Goal: Task Accomplishment & Management: Complete application form

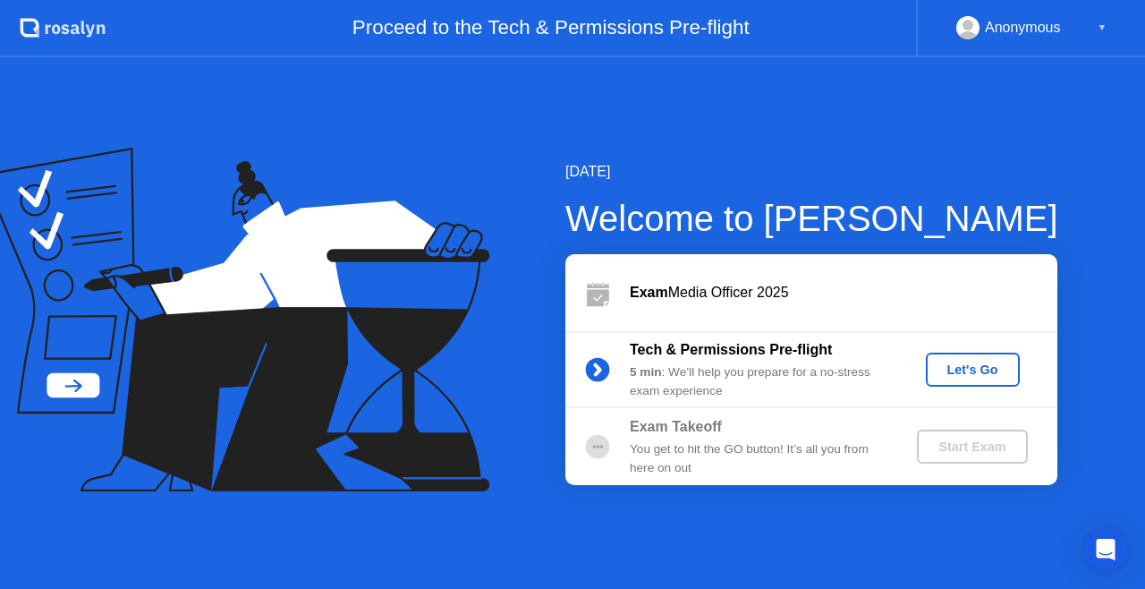
click at [965, 369] on div "Let's Go" at bounding box center [973, 369] width 80 height 14
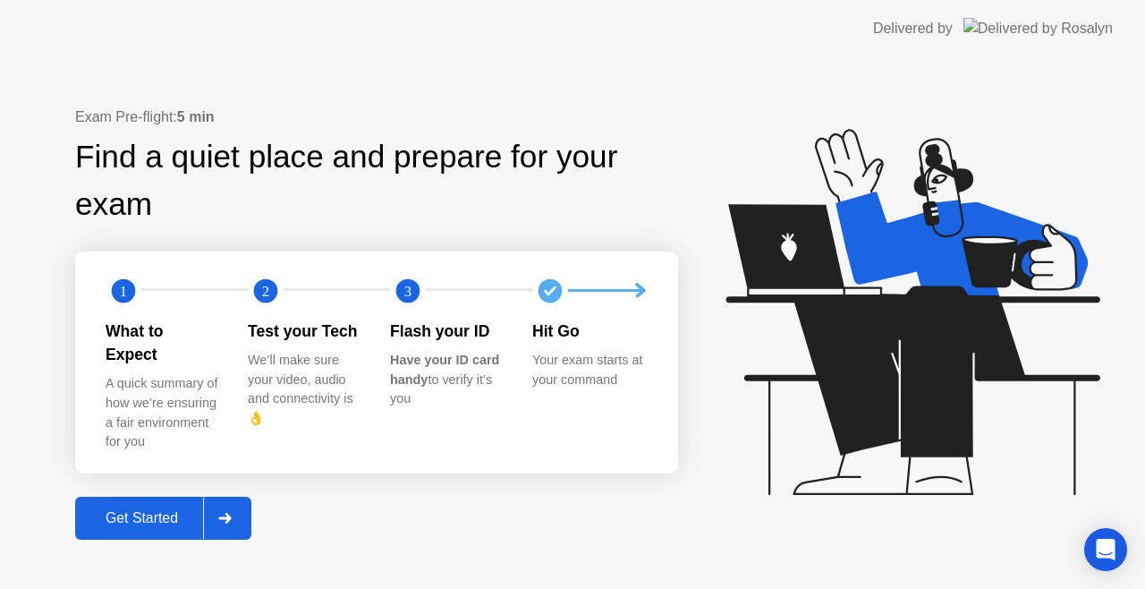
click at [165, 510] on div "Get Started" at bounding box center [142, 518] width 123 height 16
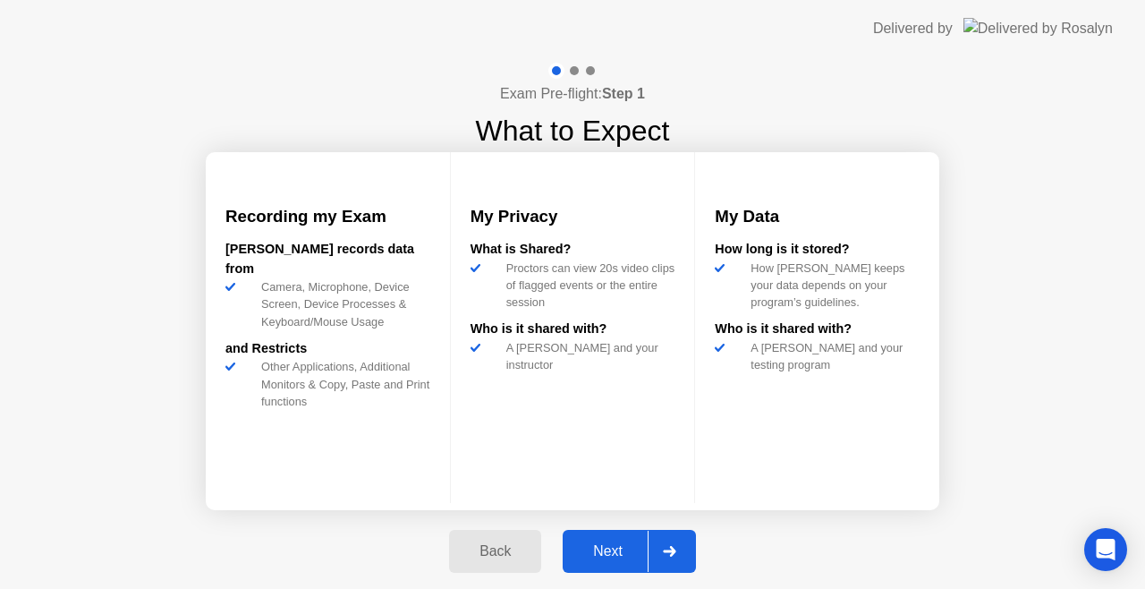
click at [601, 544] on div "Next" at bounding box center [608, 551] width 80 height 16
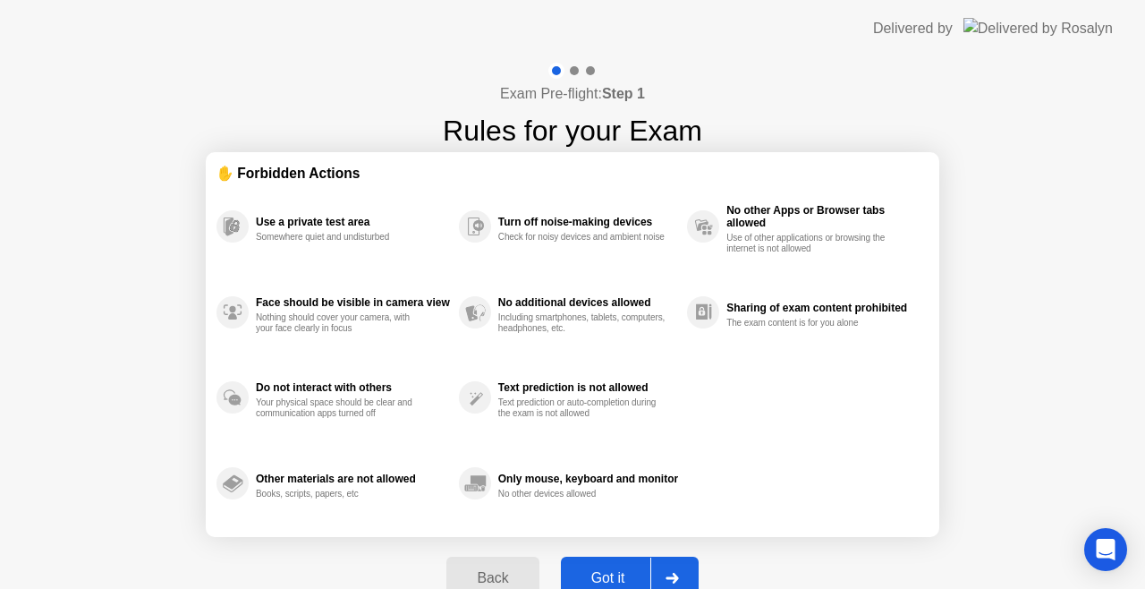
click at [610, 571] on div "Got it" at bounding box center [608, 578] width 84 height 16
select select "**********"
select select "*******"
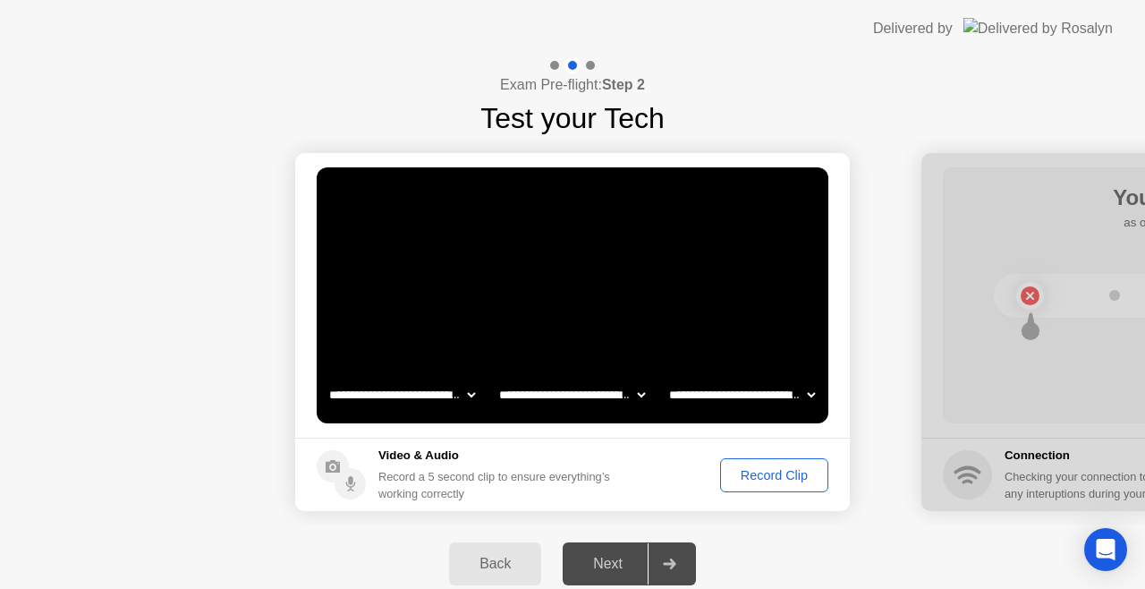
click at [760, 472] on div "Record Clip" at bounding box center [774, 475] width 96 height 14
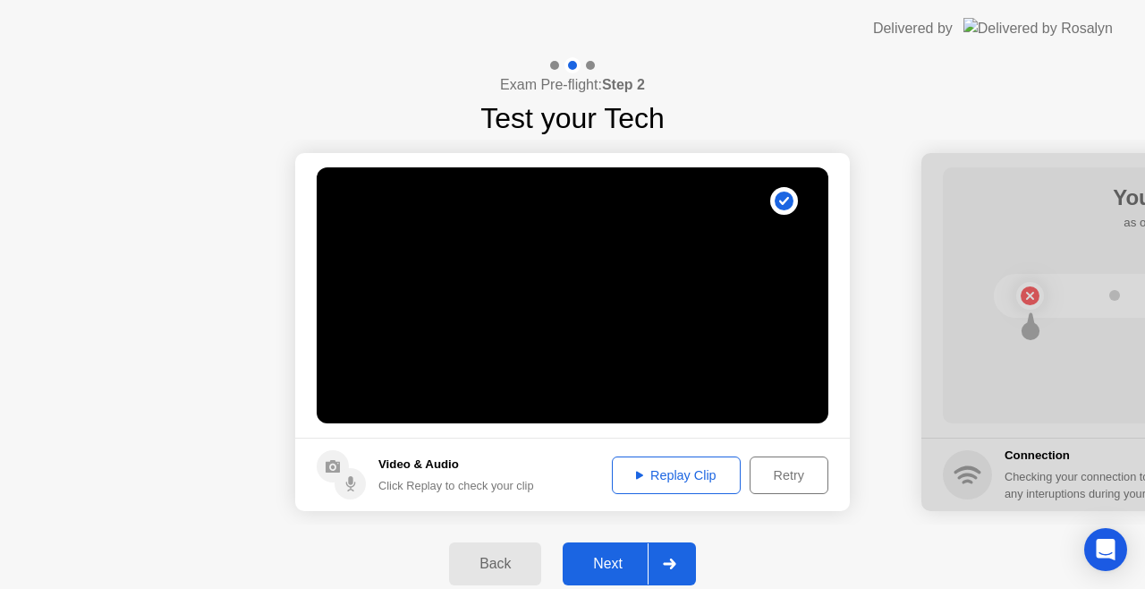
click at [607, 556] on div "Next" at bounding box center [608, 564] width 80 height 16
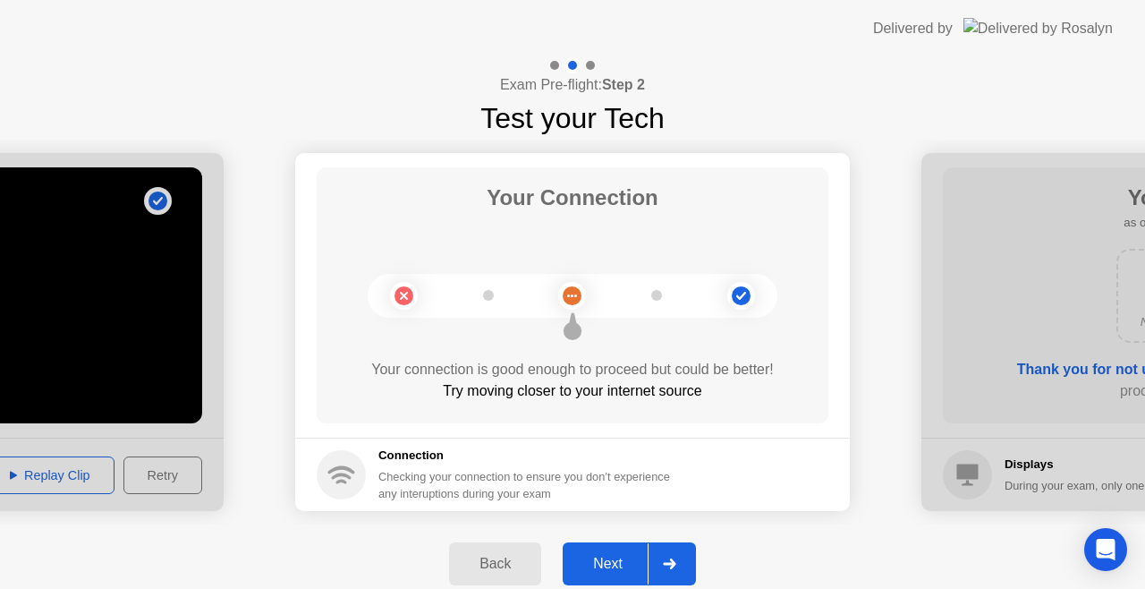
click at [607, 556] on div "Next" at bounding box center [608, 564] width 80 height 16
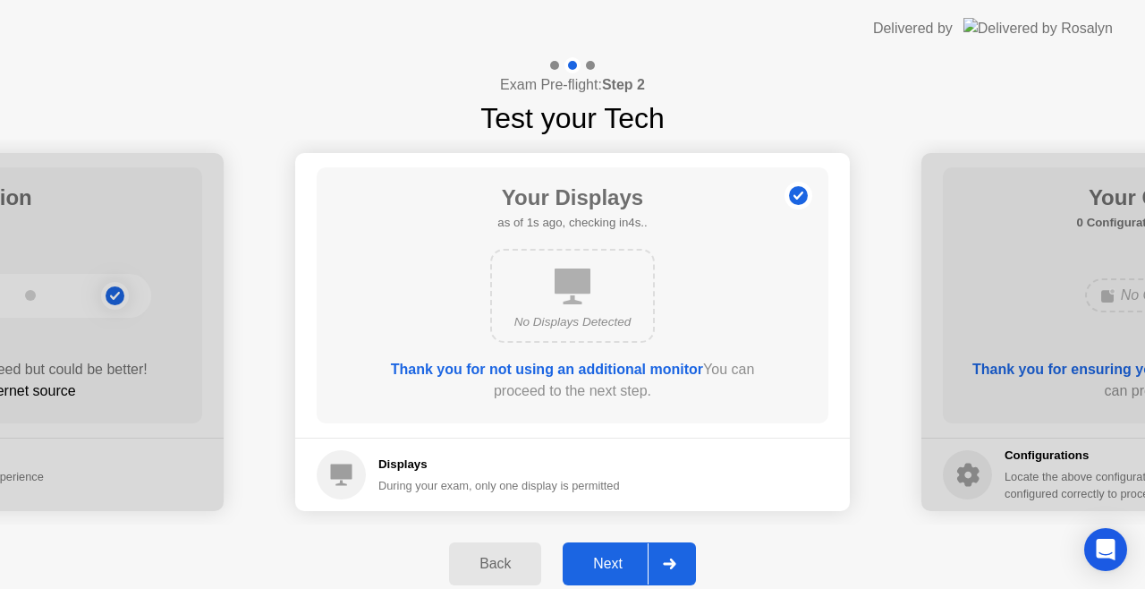
click at [607, 556] on div "Next" at bounding box center [608, 564] width 80 height 16
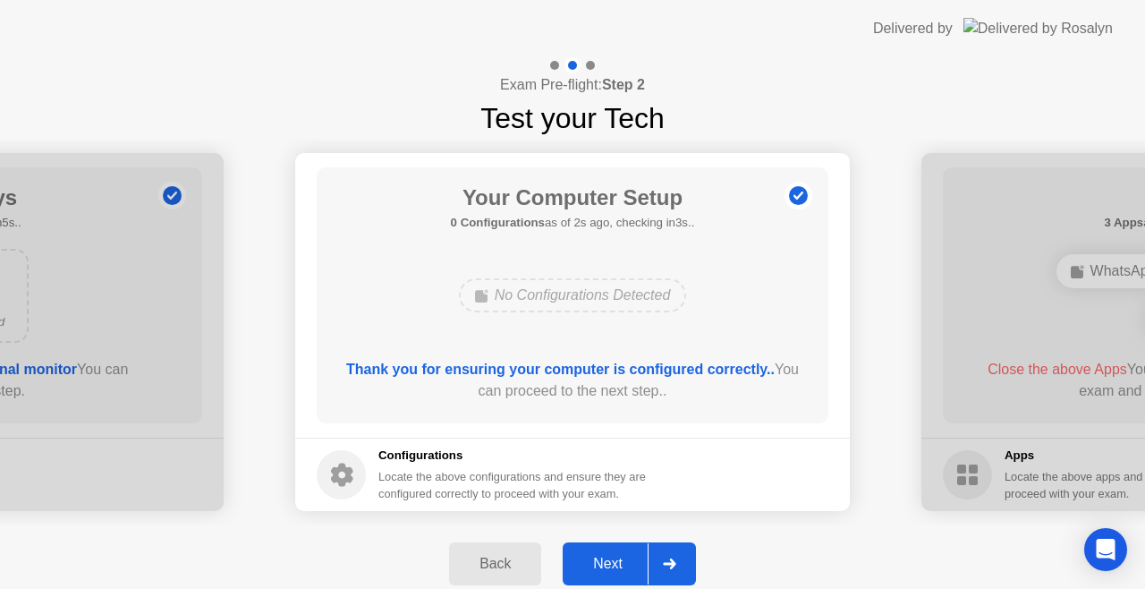
click at [607, 556] on div "Next" at bounding box center [608, 564] width 80 height 16
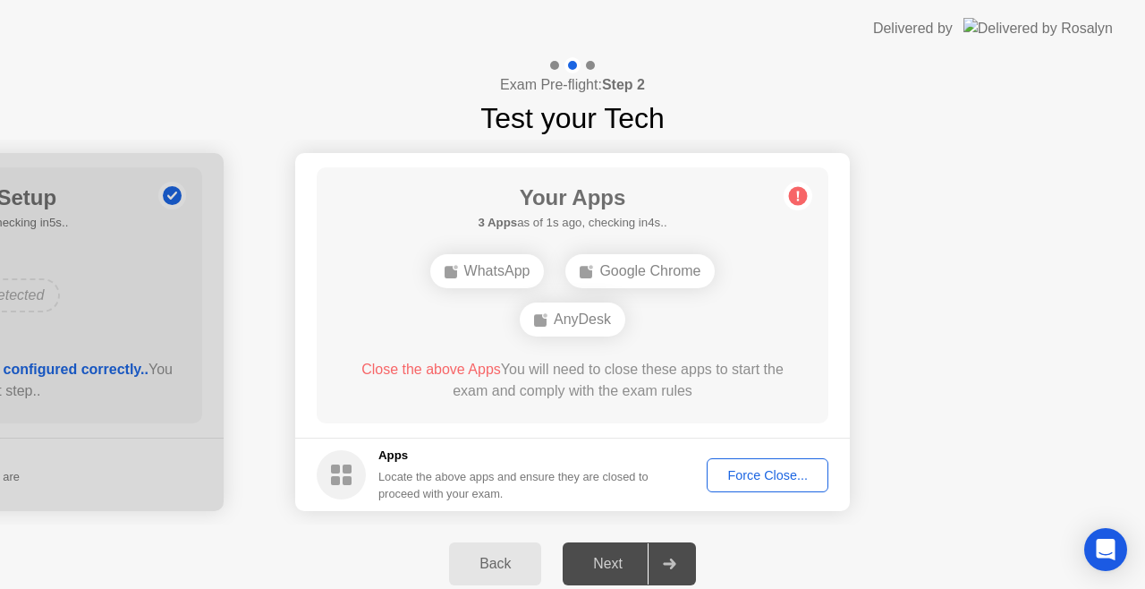
click at [607, 556] on div "Next" at bounding box center [608, 564] width 80 height 16
click at [610, 556] on div "Next" at bounding box center [608, 564] width 80 height 16
click at [739, 472] on div "Force Close..." at bounding box center [767, 475] width 109 height 14
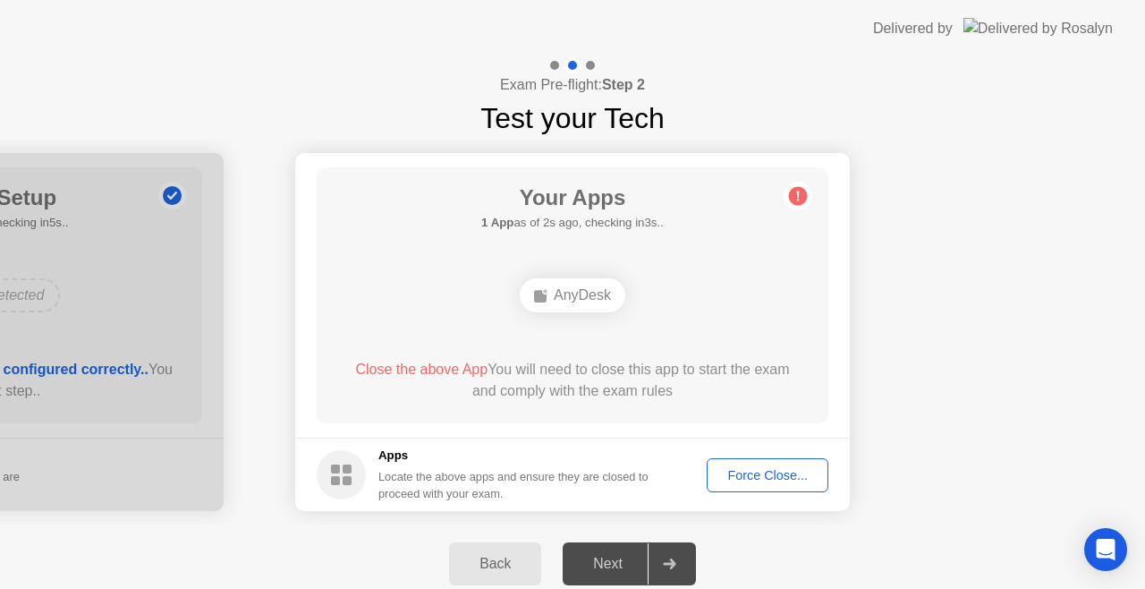
click at [802, 478] on div "Force Close..." at bounding box center [767, 475] width 109 height 14
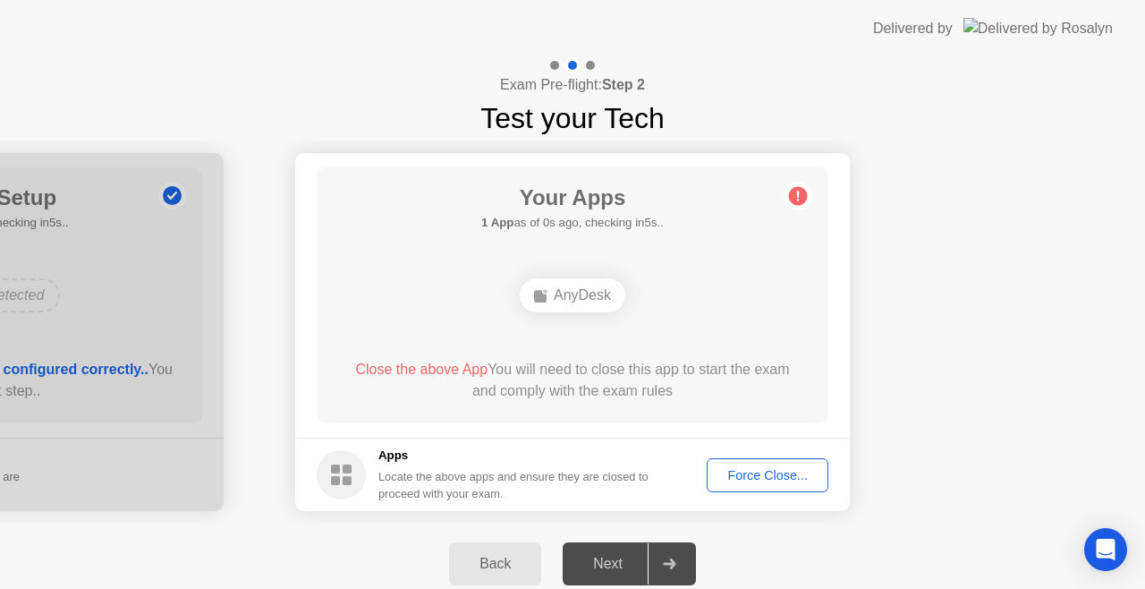
drag, startPoint x: 706, startPoint y: 506, endPoint x: 762, endPoint y: 476, distance: 64.0
click at [762, 476] on footer "Apps Locate the above apps and ensure they are closed to proceed with your exam…" at bounding box center [572, 473] width 555 height 73
click at [762, 476] on div "Force Close..." at bounding box center [767, 475] width 109 height 14
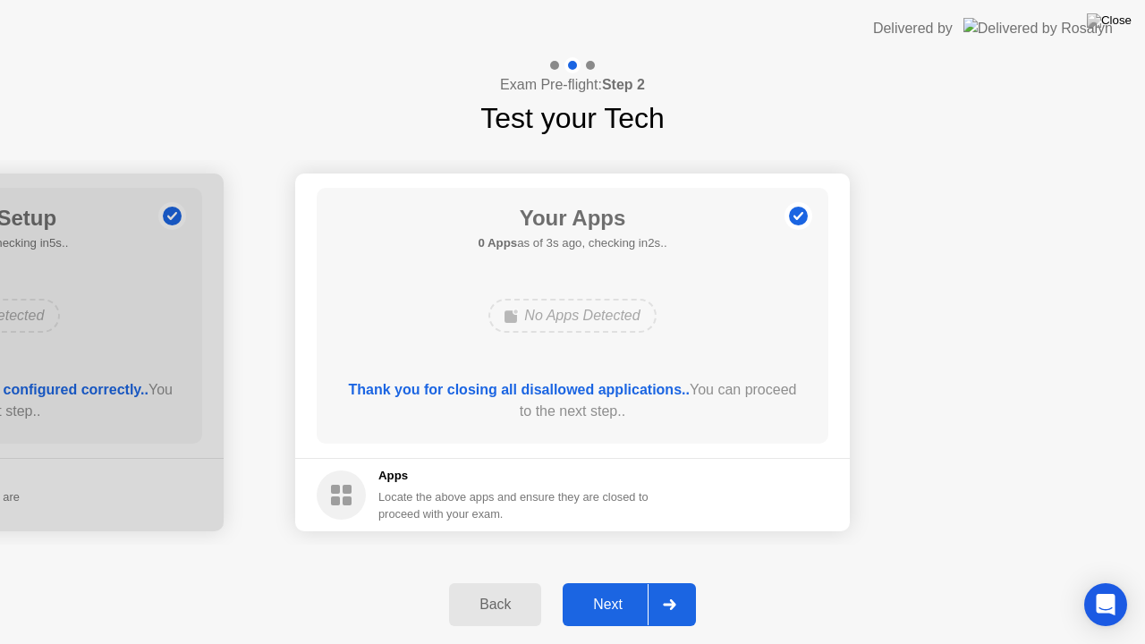
click at [617, 588] on div "Next" at bounding box center [608, 605] width 80 height 16
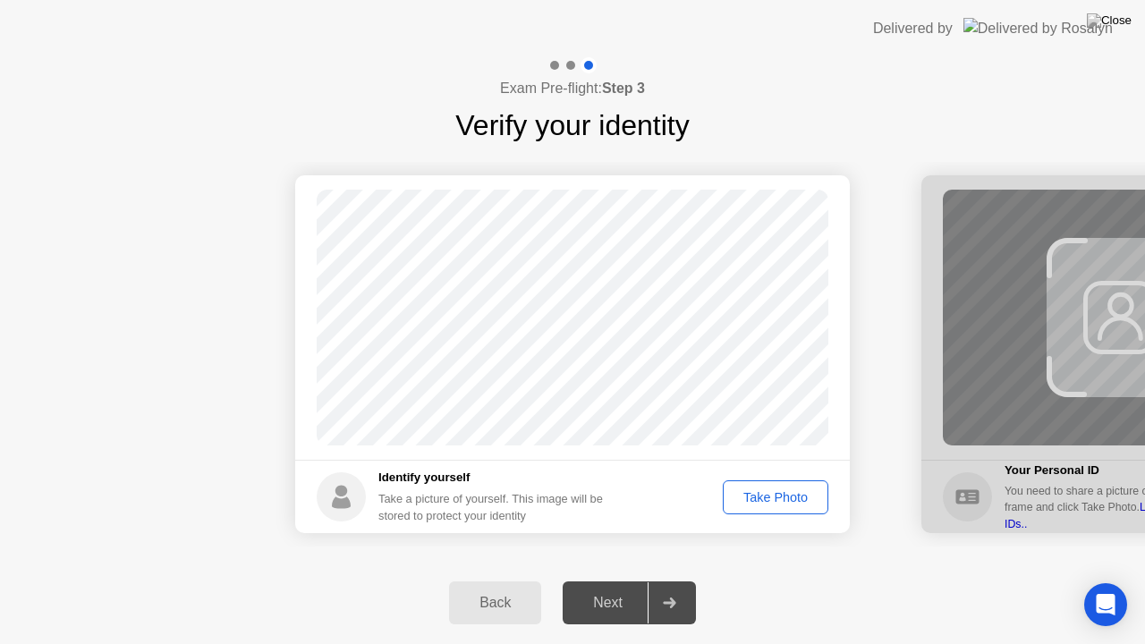
click at [794, 494] on div "Take Photo" at bounding box center [775, 497] width 93 height 14
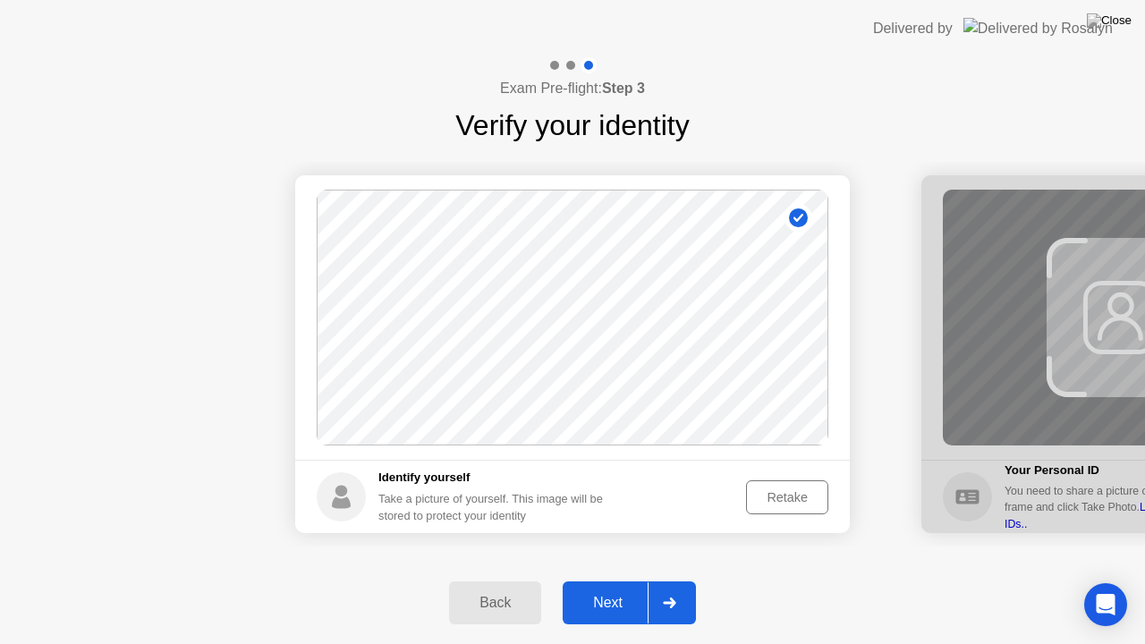
click at [617, 588] on div "Next" at bounding box center [608, 603] width 80 height 16
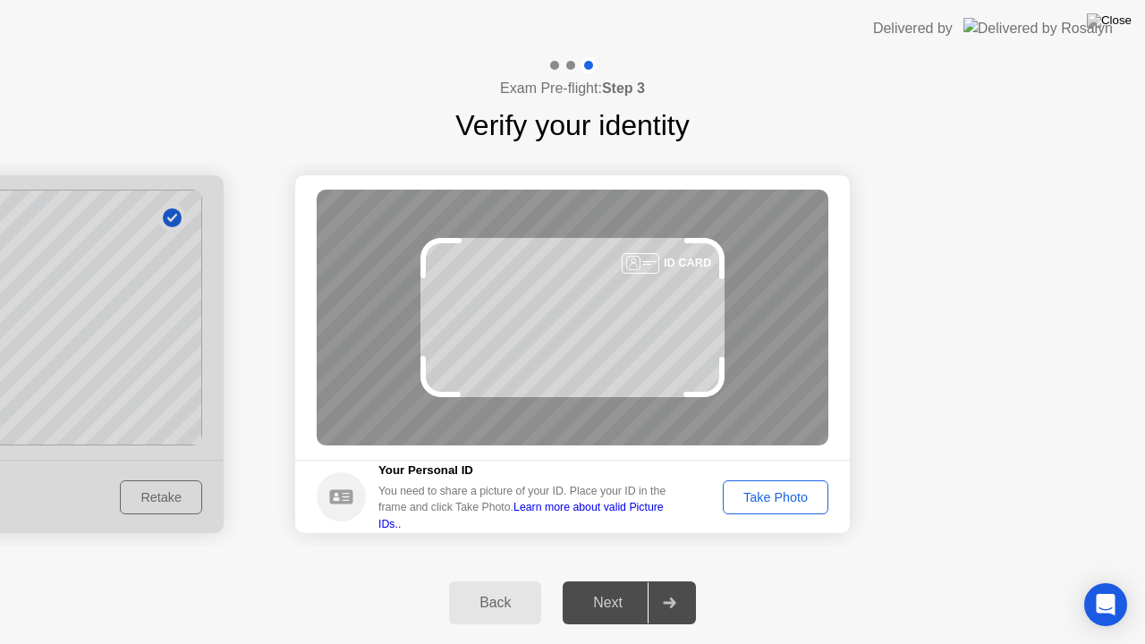
click at [773, 492] on div "Take Photo" at bounding box center [775, 497] width 93 height 14
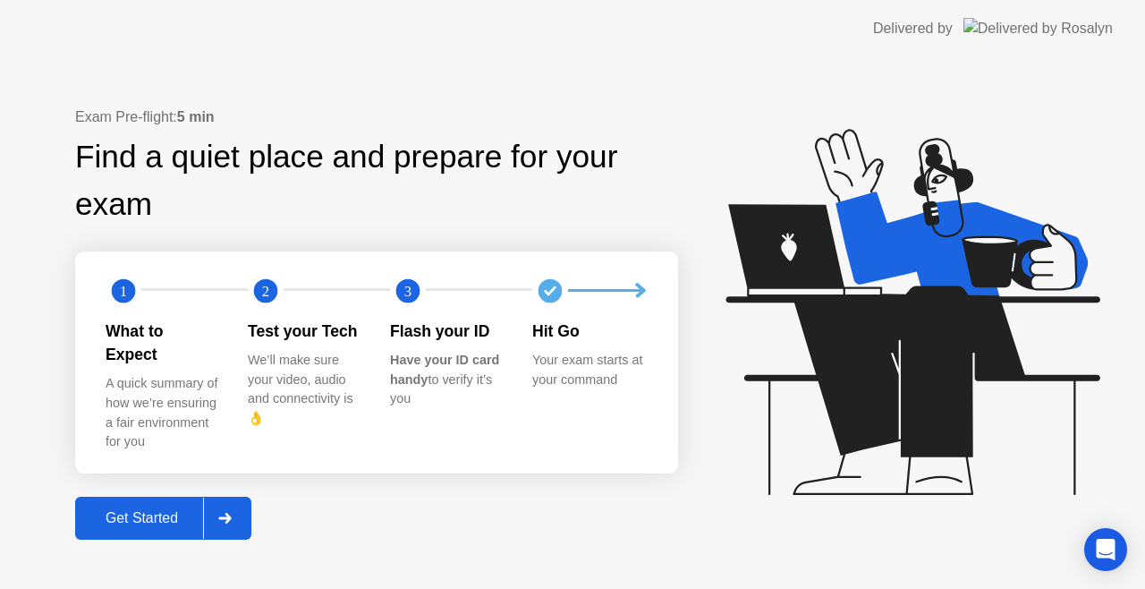
click at [160, 510] on div "Get Started" at bounding box center [142, 518] width 123 height 16
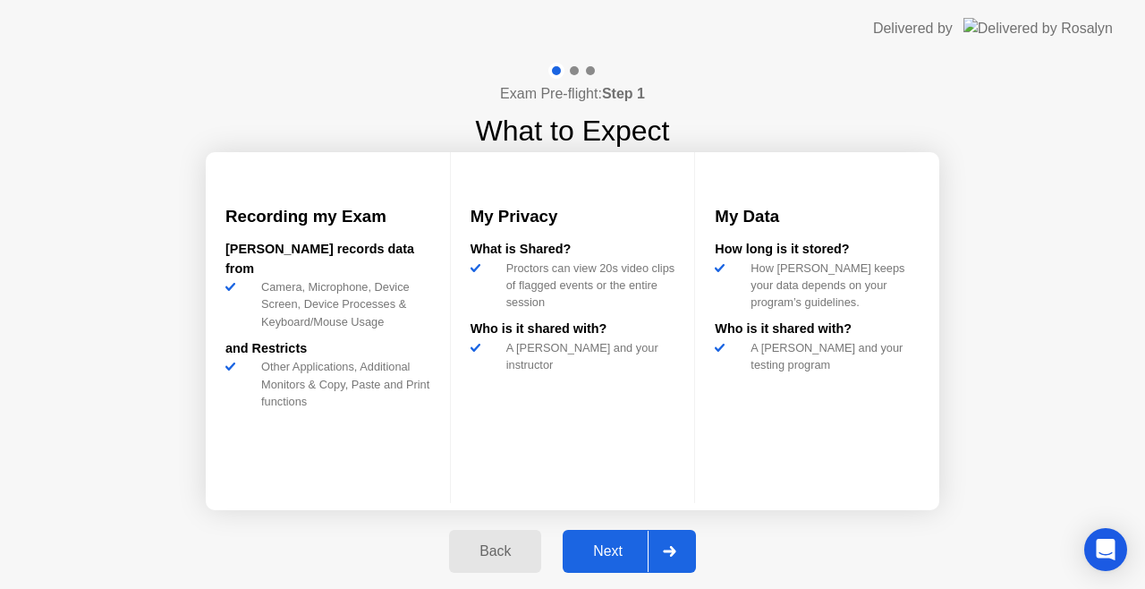
click at [598, 548] on div "Next" at bounding box center [608, 551] width 80 height 16
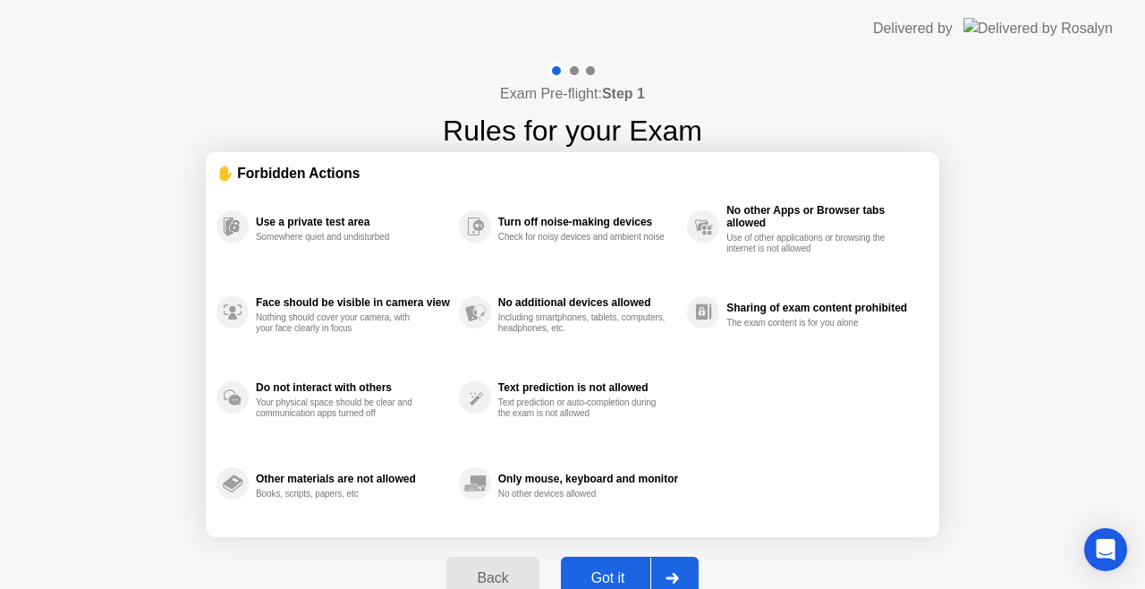
click at [601, 571] on div "Got it" at bounding box center [608, 578] width 84 height 16
select select "**********"
select select "*******"
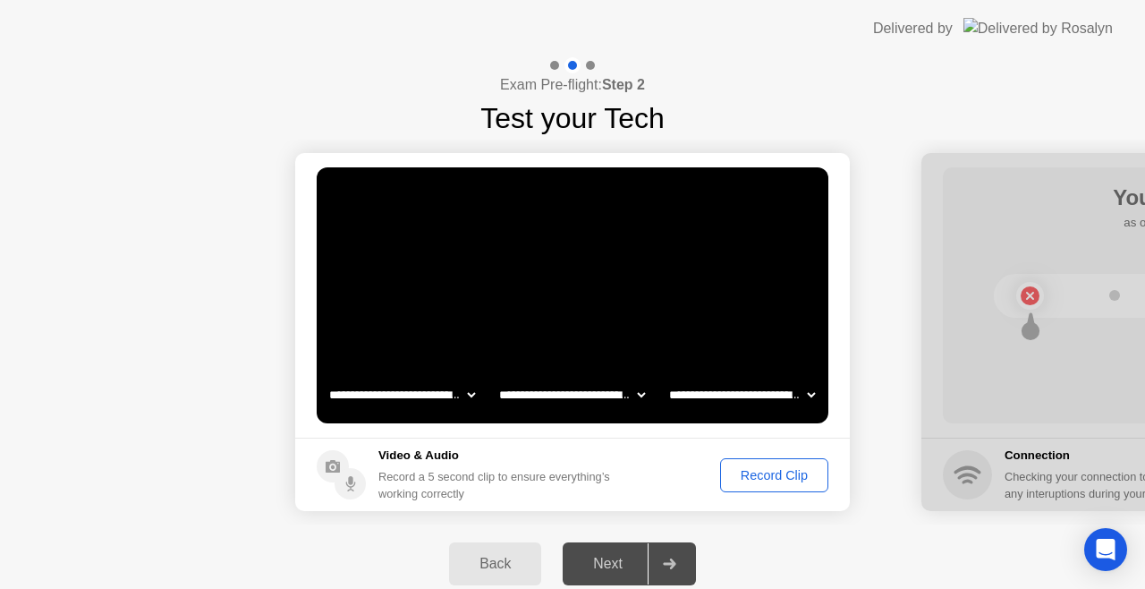
click at [764, 472] on div "Record Clip" at bounding box center [774, 475] width 96 height 14
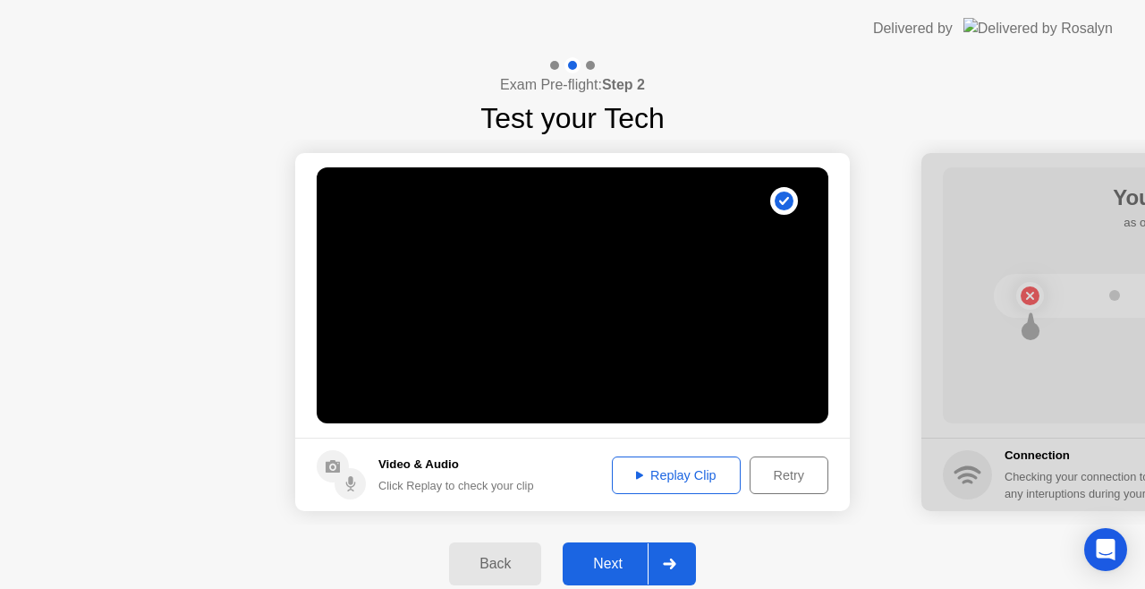
click at [601, 565] on div "Next" at bounding box center [608, 564] width 80 height 16
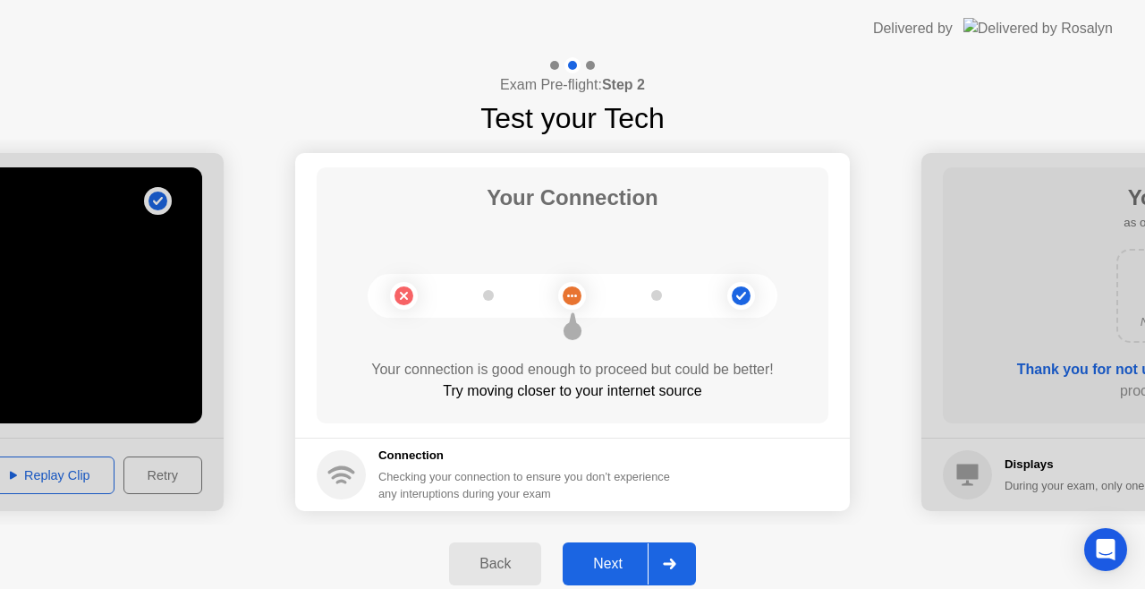
click at [609, 558] on div "Next" at bounding box center [608, 564] width 80 height 16
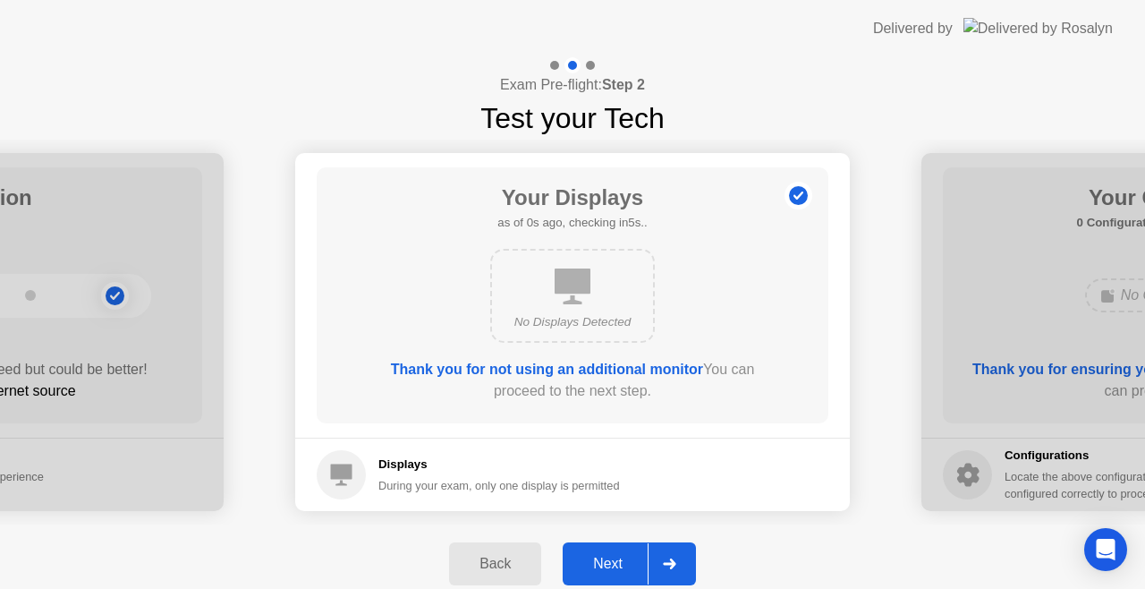
click at [609, 561] on div "Next" at bounding box center [608, 564] width 80 height 16
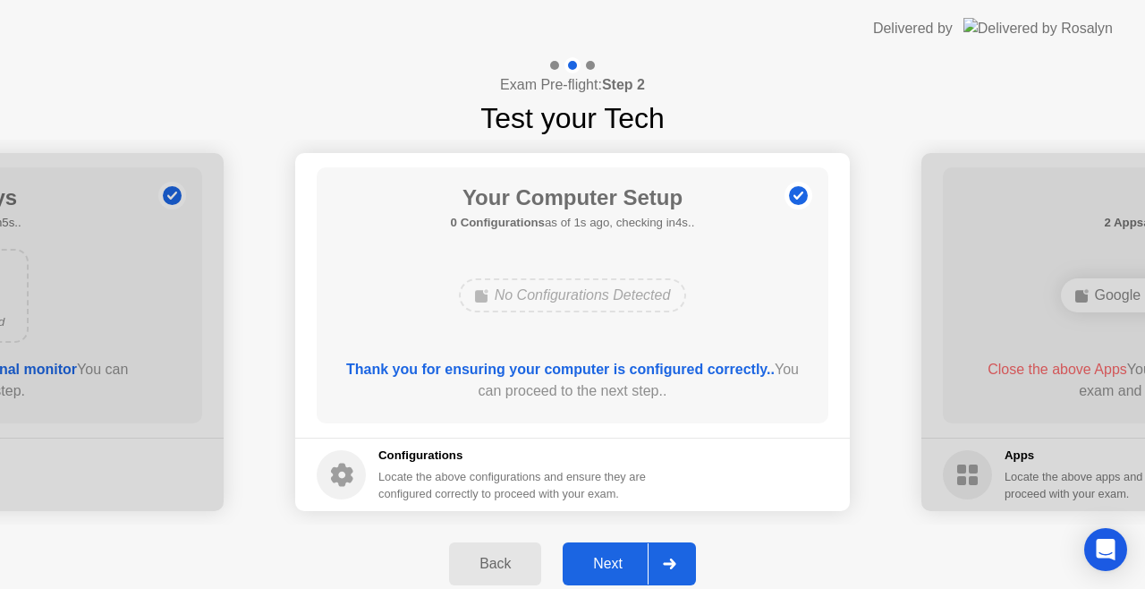
click at [609, 561] on div "Next" at bounding box center [608, 564] width 80 height 16
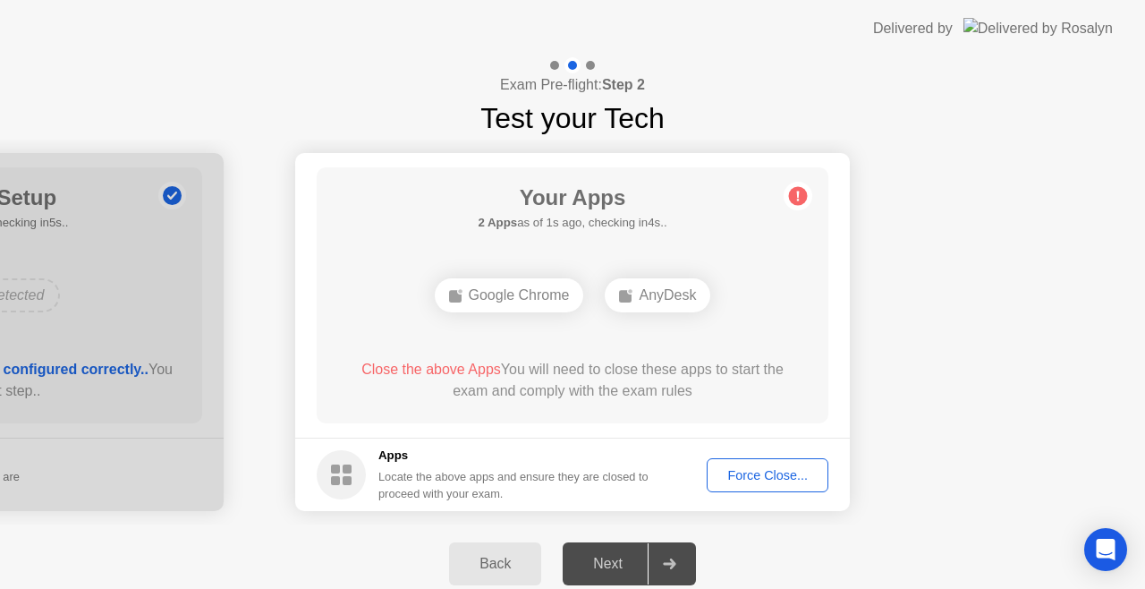
click at [753, 468] on div "Force Close..." at bounding box center [767, 475] width 109 height 14
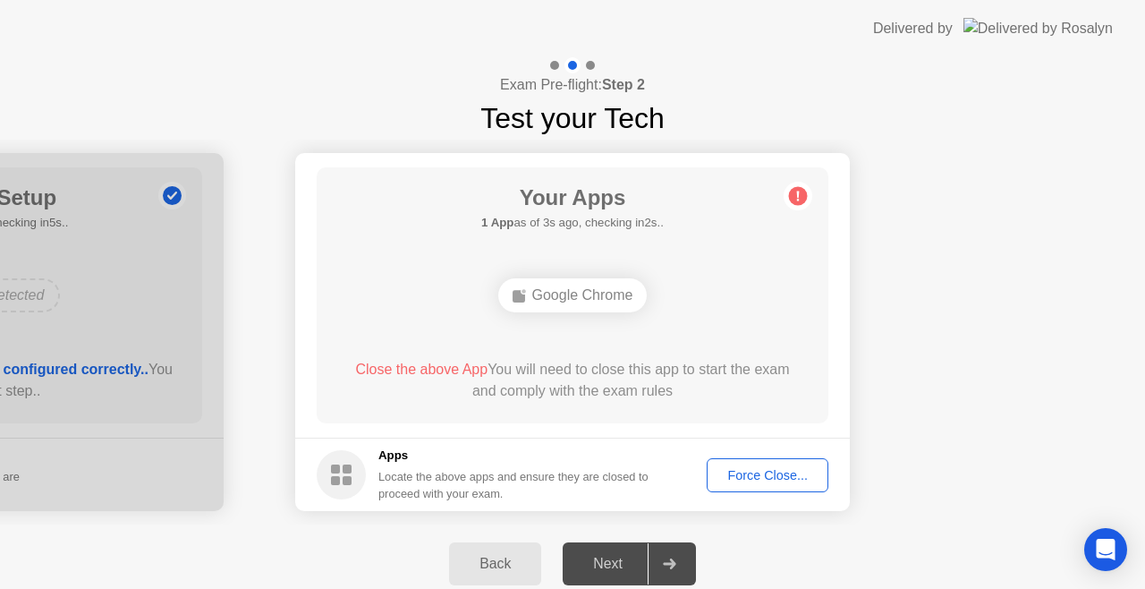
click at [778, 471] on div "Force Close..." at bounding box center [767, 475] width 109 height 14
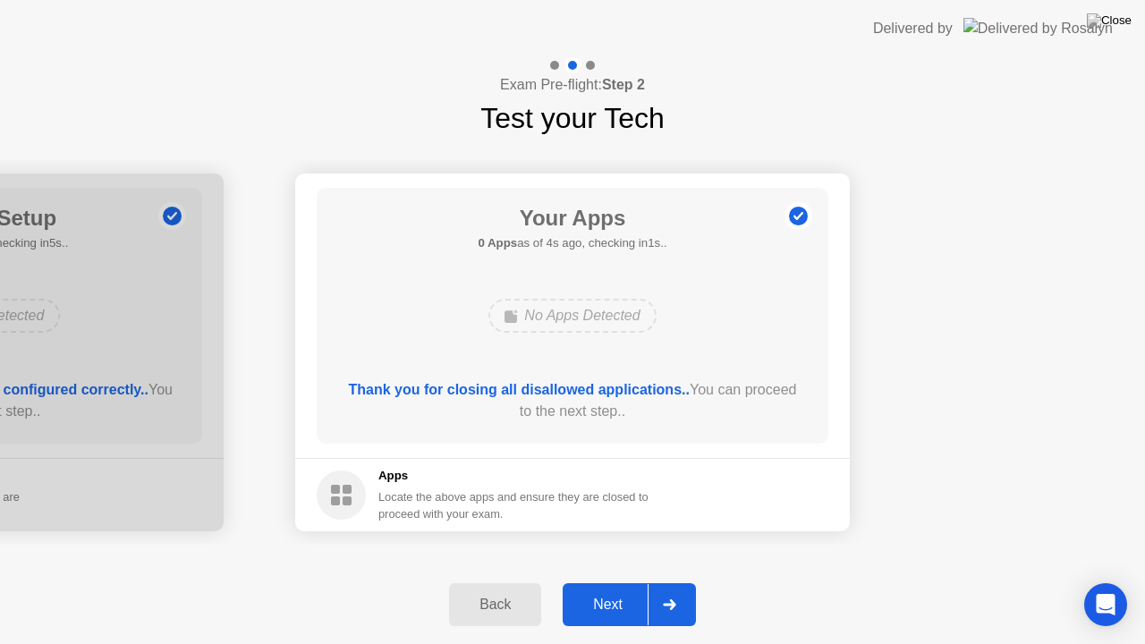
click at [602, 588] on div "Next" at bounding box center [608, 605] width 80 height 16
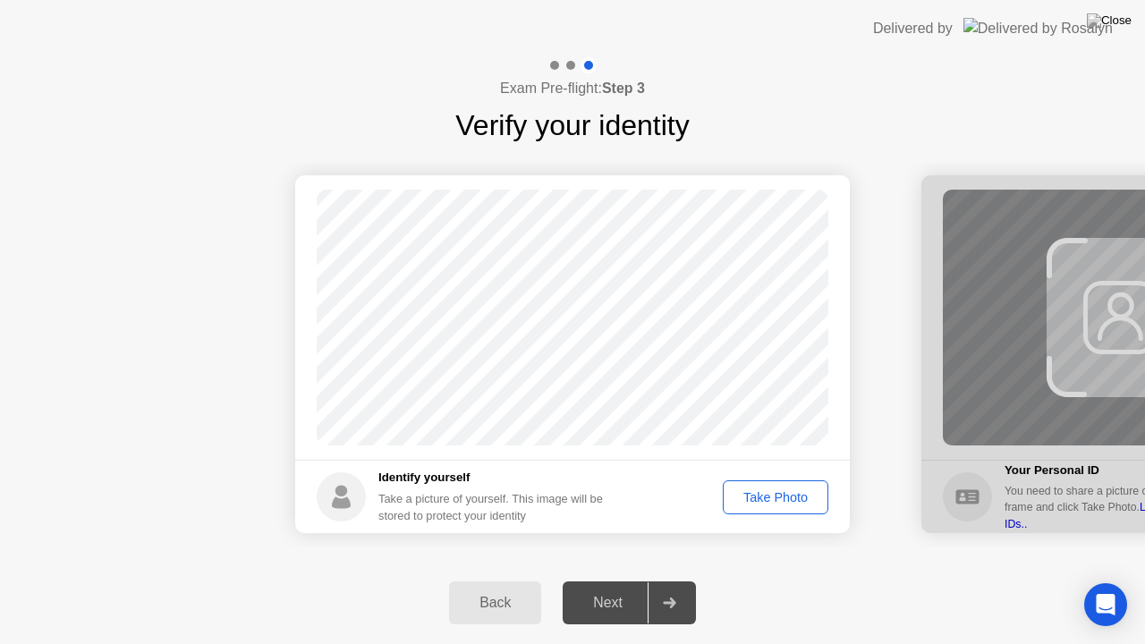
click at [757, 496] on div "Take Photo" at bounding box center [775, 497] width 93 height 14
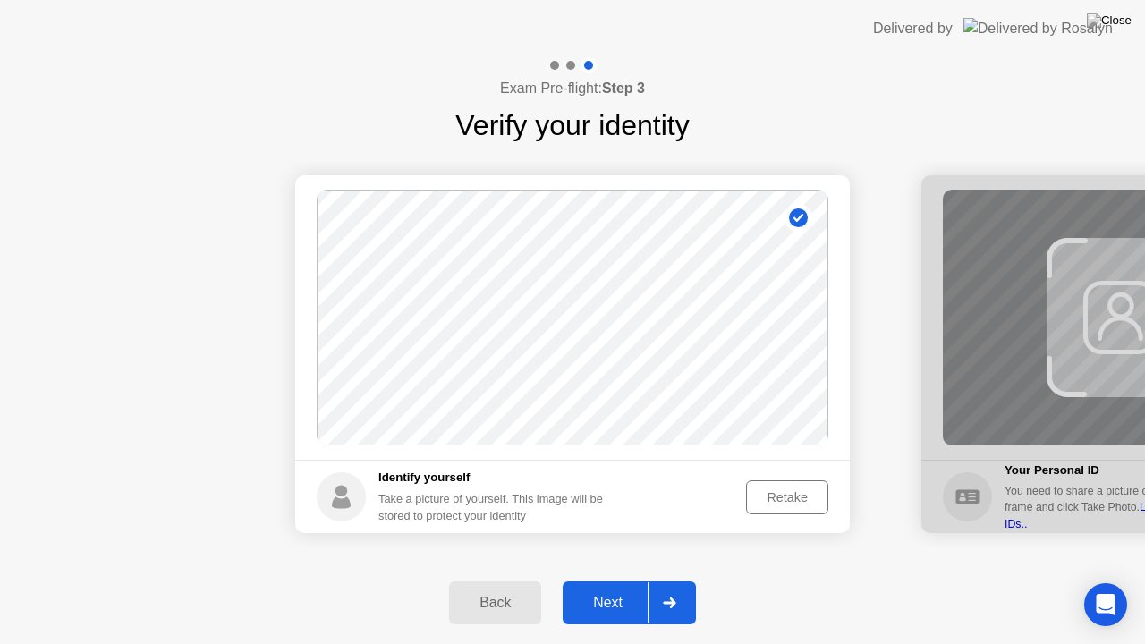
click at [624, 588] on div "Next" at bounding box center [608, 603] width 80 height 16
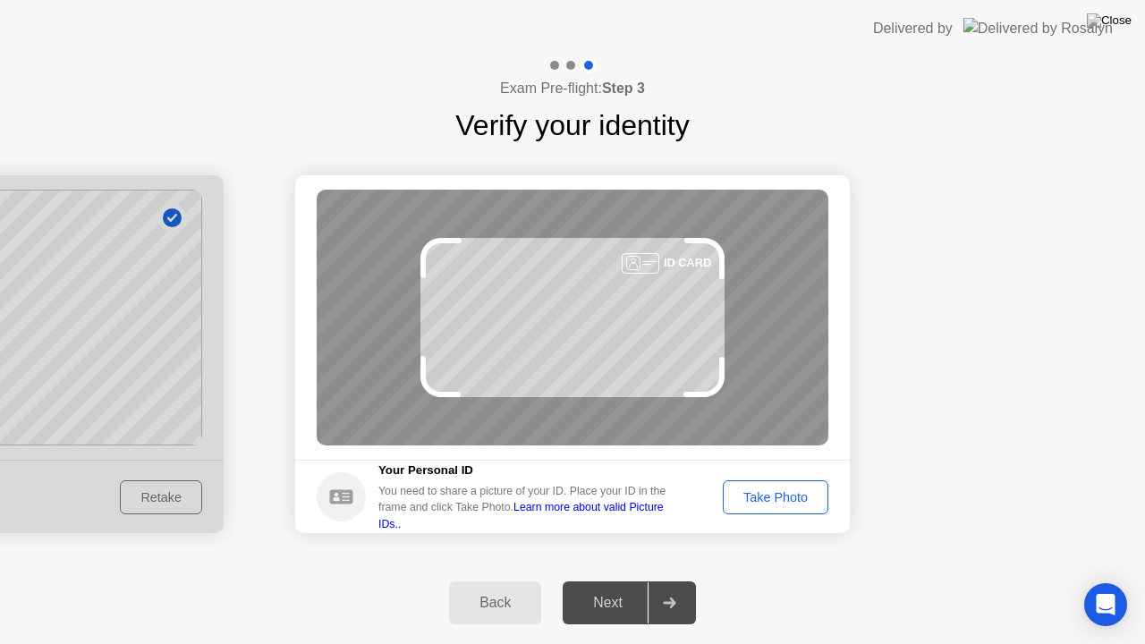
click at [760, 497] on div "Take Photo" at bounding box center [775, 497] width 93 height 14
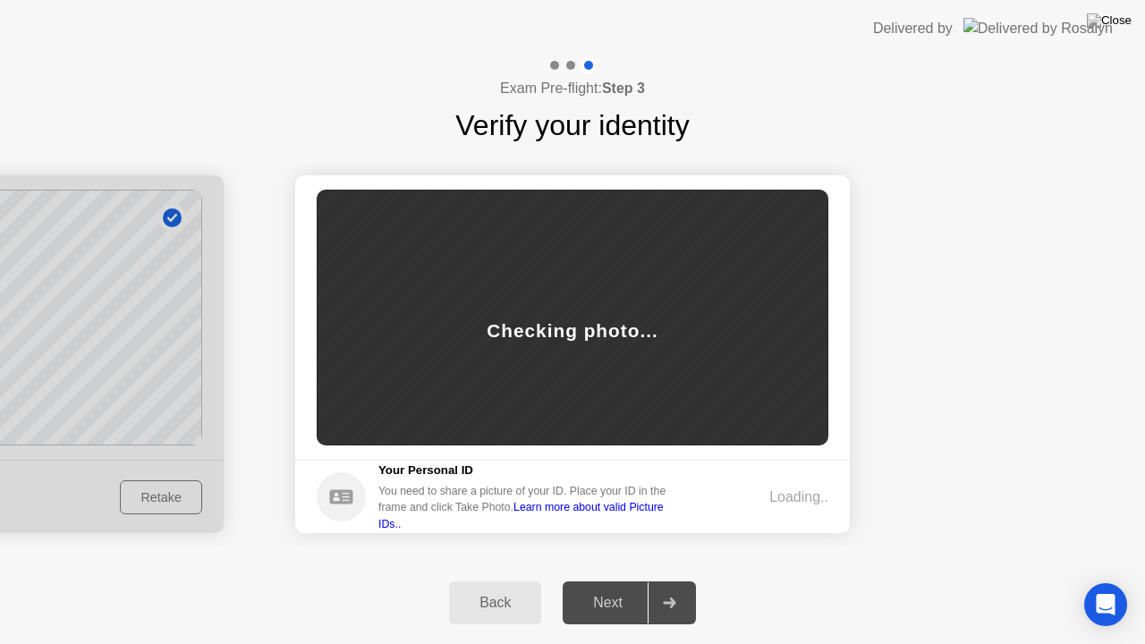
click at [494, 588] on div "Back" at bounding box center [494, 603] width 81 height 16
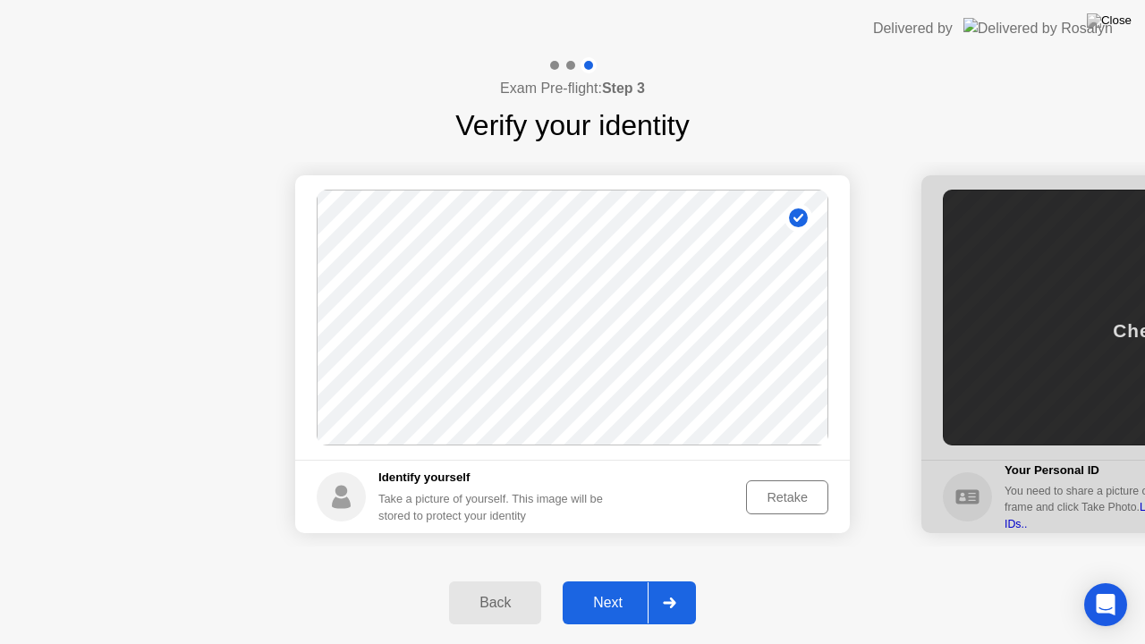
click at [615, 588] on div "Next" at bounding box center [608, 603] width 80 height 16
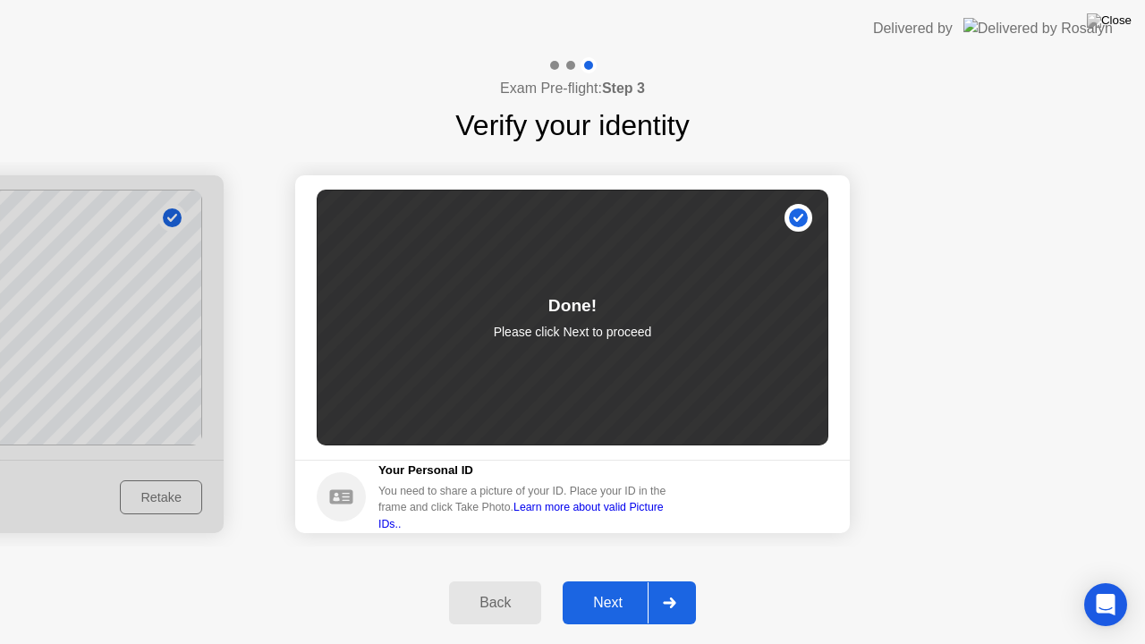
click at [615, 588] on div "Next" at bounding box center [608, 603] width 80 height 16
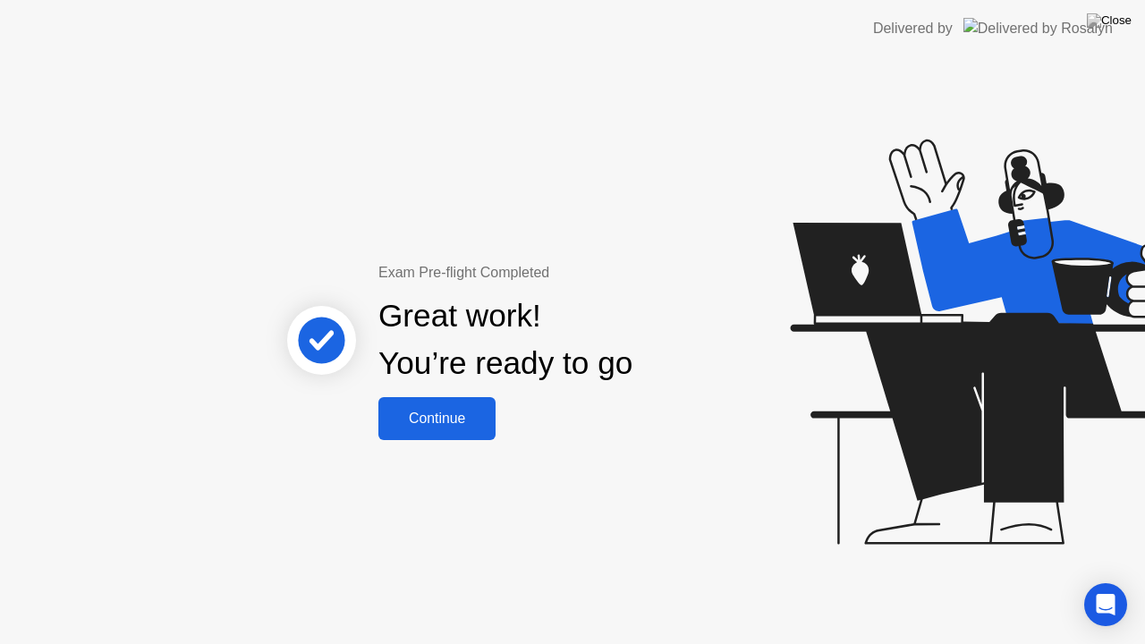
click at [461, 412] on div "Continue" at bounding box center [437, 419] width 106 height 16
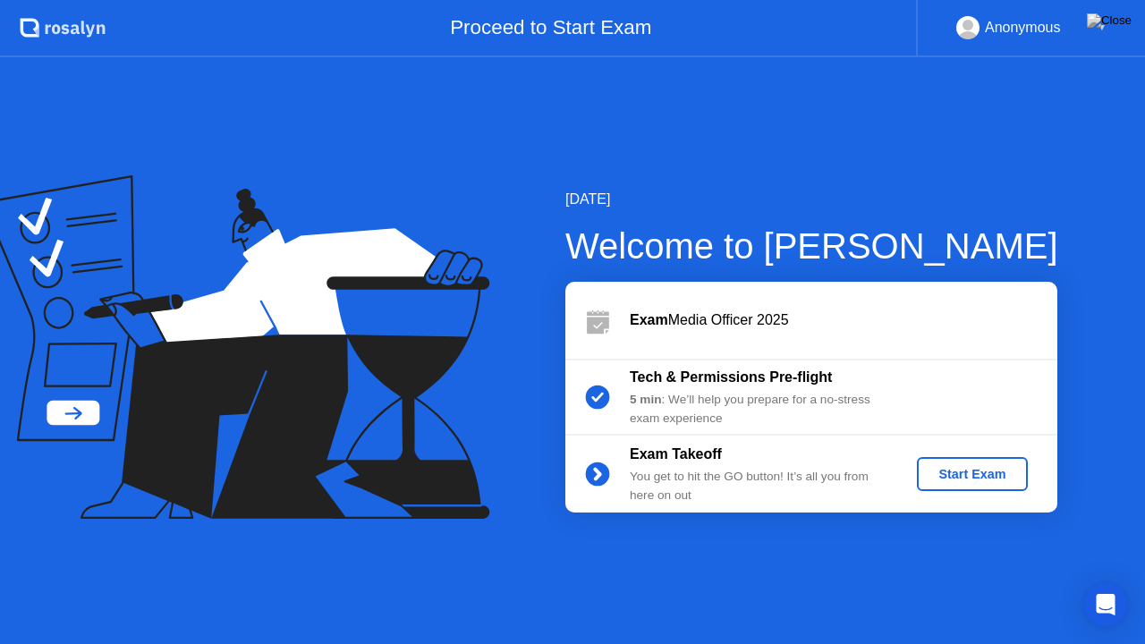
click at [976, 471] on div "Start Exam" at bounding box center [972, 474] width 96 height 14
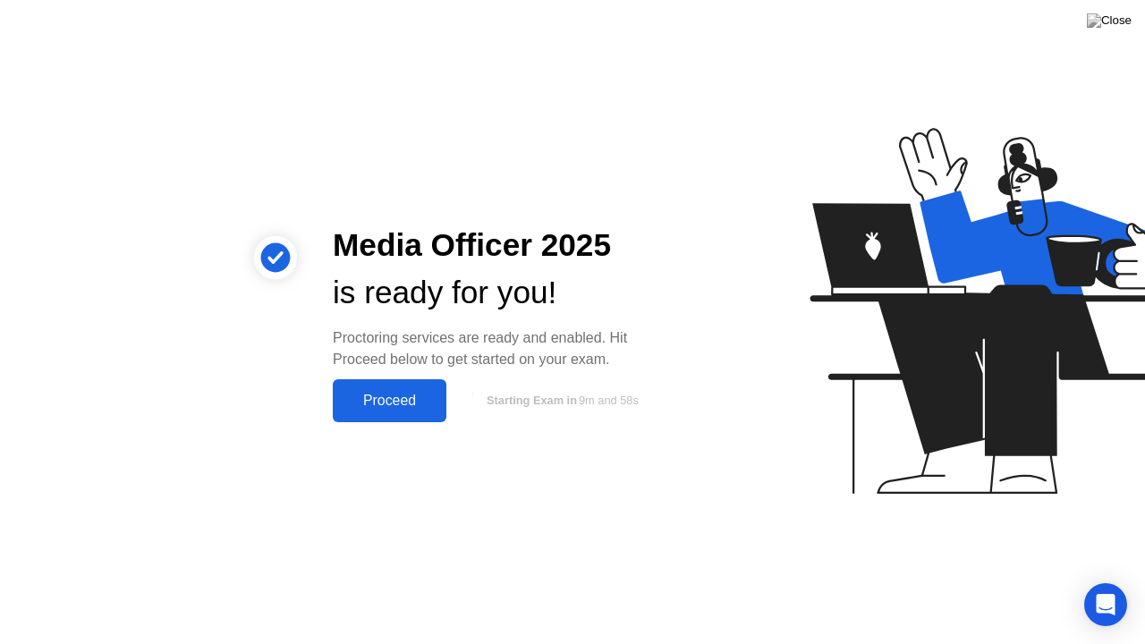
click at [412, 395] on div "Proceed" at bounding box center [389, 401] width 103 height 16
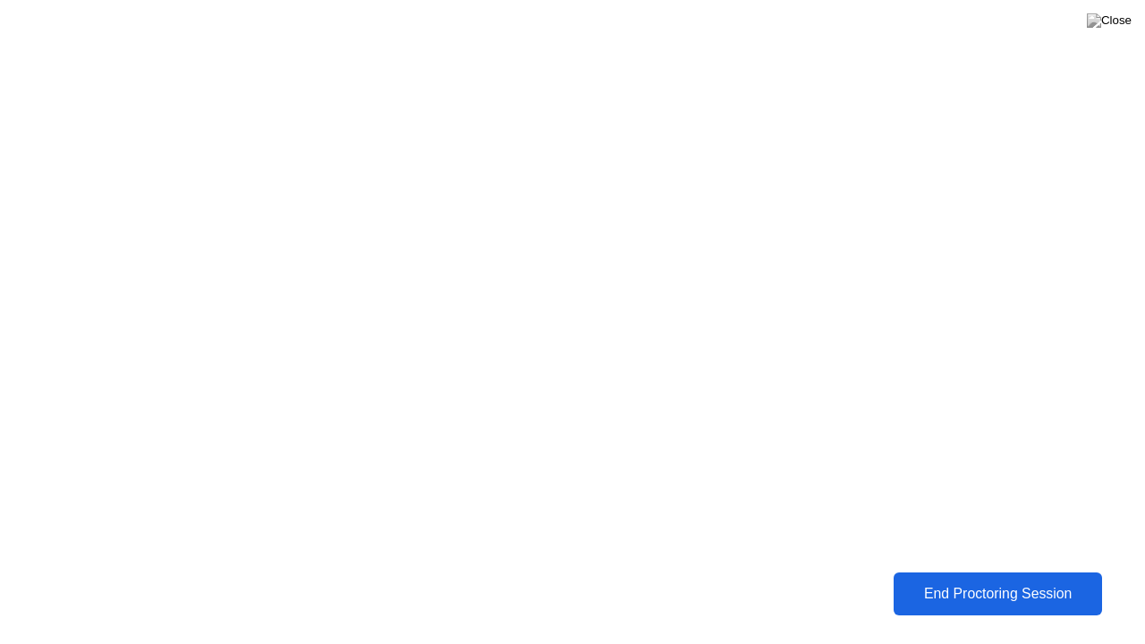
click at [997, 588] on div "End Proctoring Session" at bounding box center [998, 594] width 198 height 16
